Goal: Navigation & Orientation: Find specific page/section

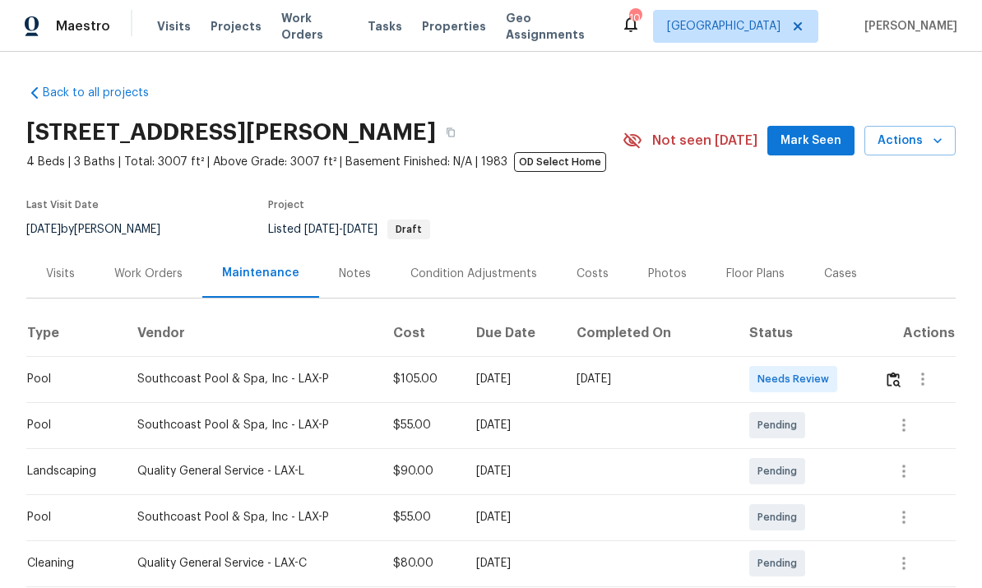
click at [77, 19] on span "Maestro" at bounding box center [83, 26] width 54 height 16
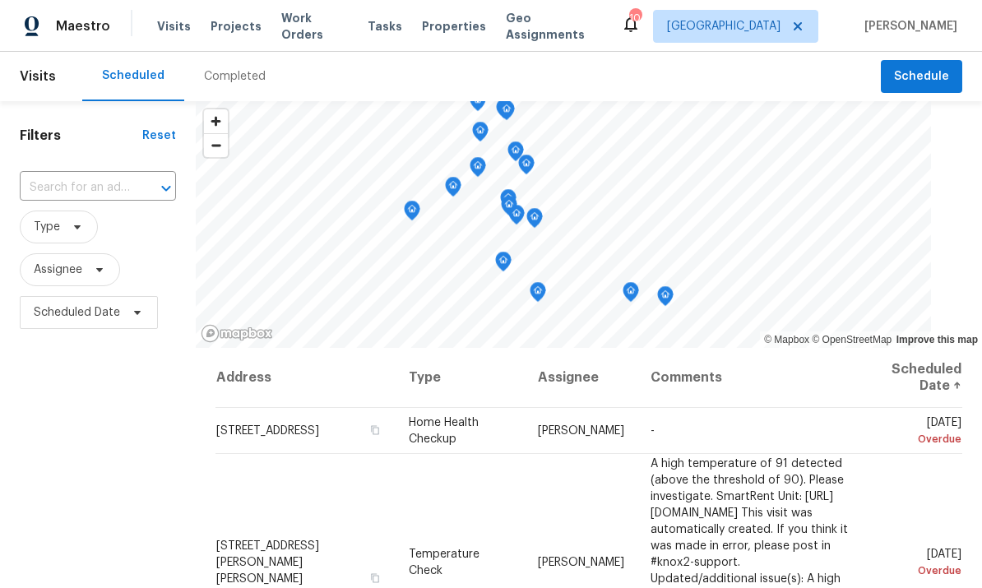
click at [971, 267] on div at bounding box center [589, 224] width 787 height 247
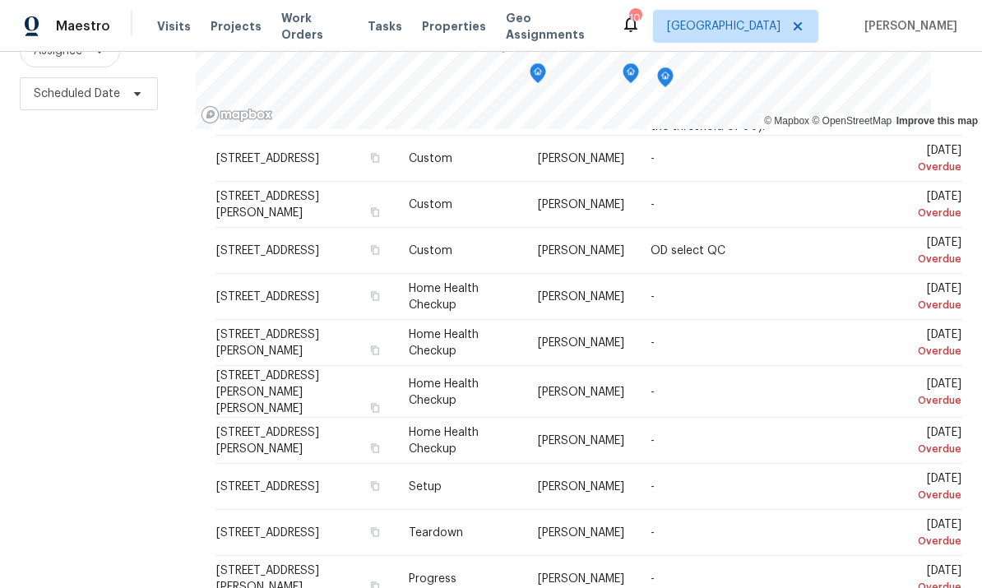
scroll to position [218, 0]
